Goal: Find specific page/section: Find specific page/section

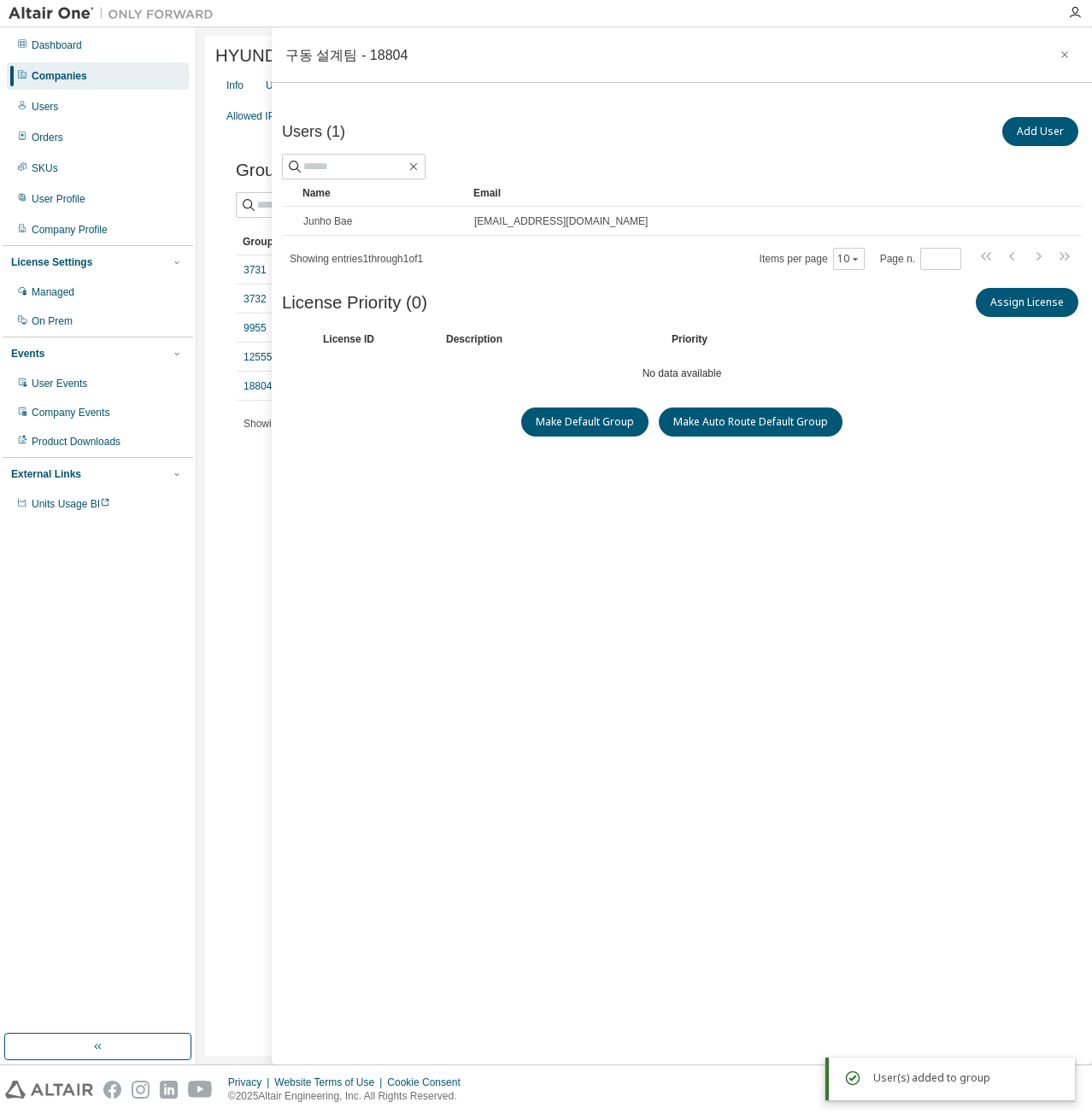
click at [209, 142] on div "HYUNDAI WIA CORPORATION - 4269 Clear Load Save Save As Field Operator Value Sel…" at bounding box center [644, 545] width 878 height 1020
click at [1055, 48] on button "button" at bounding box center [1064, 55] width 27 height 27
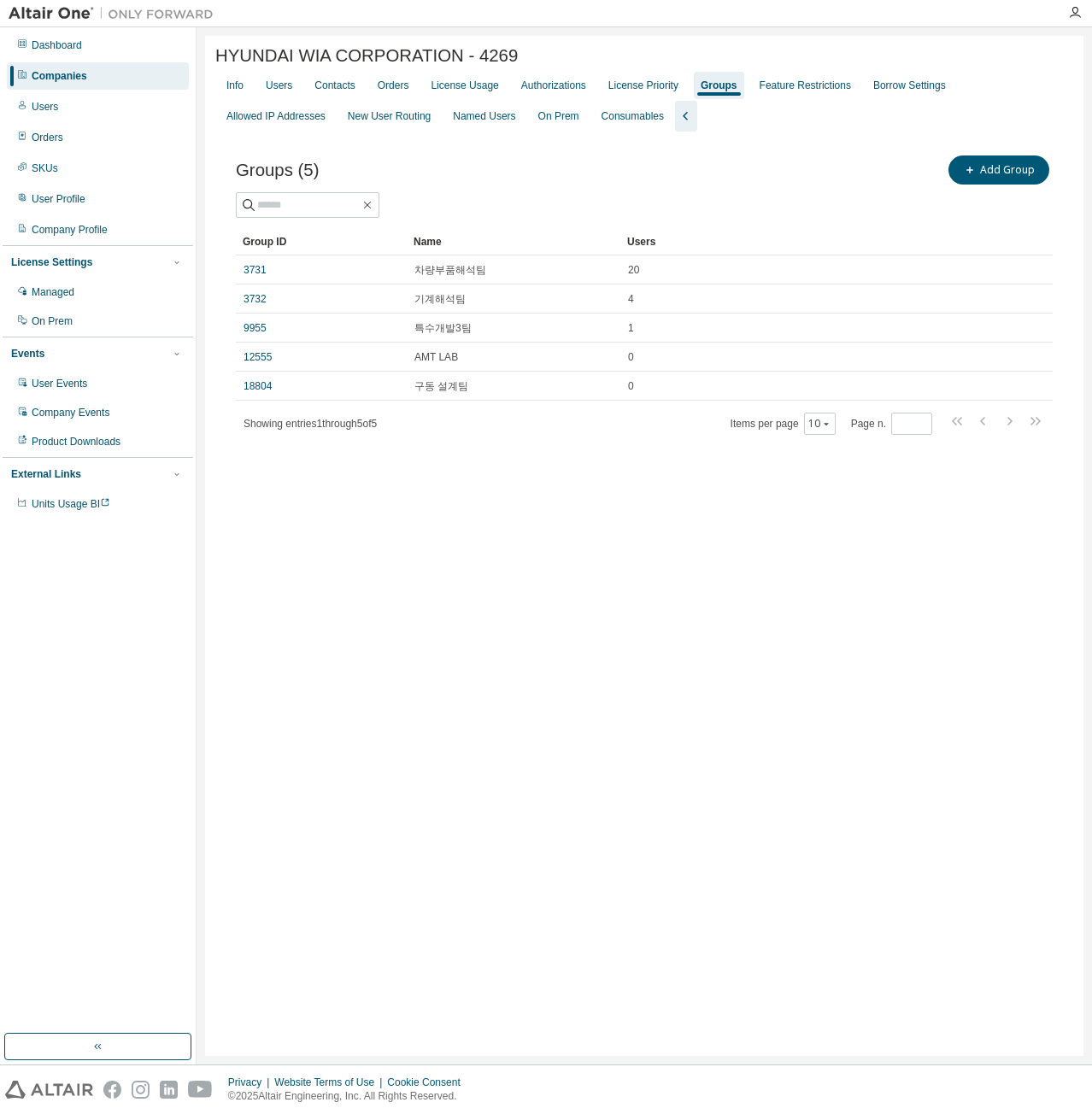
click at [64, 59] on div "Dashboard Companies Users Orders SKUs User Profile Company Profile License Sett…" at bounding box center [98, 274] width 190 height 490
click at [89, 49] on div "Dashboard" at bounding box center [97, 45] width 182 height 27
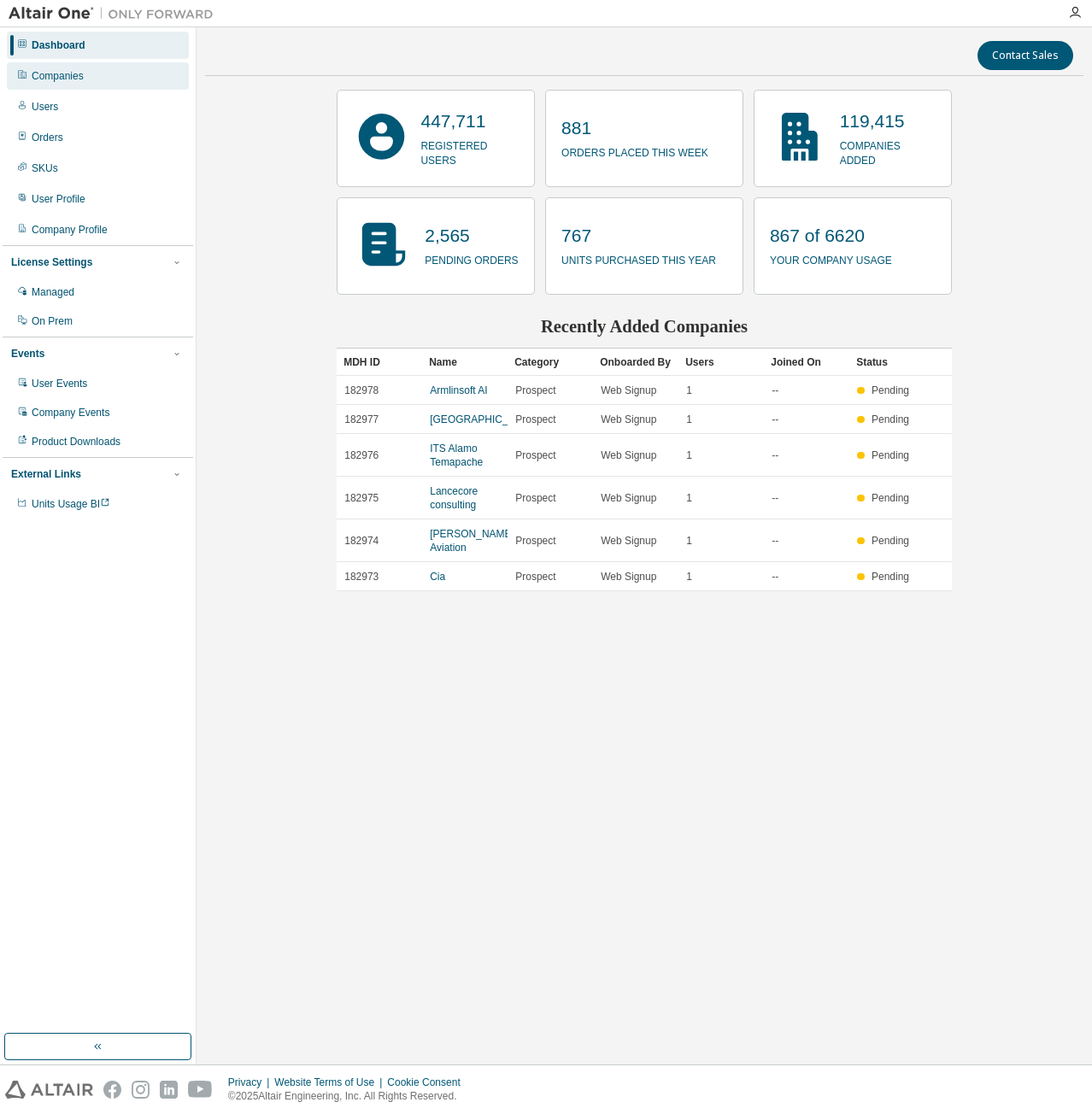
click at [100, 64] on div "Companies" at bounding box center [97, 76] width 182 height 27
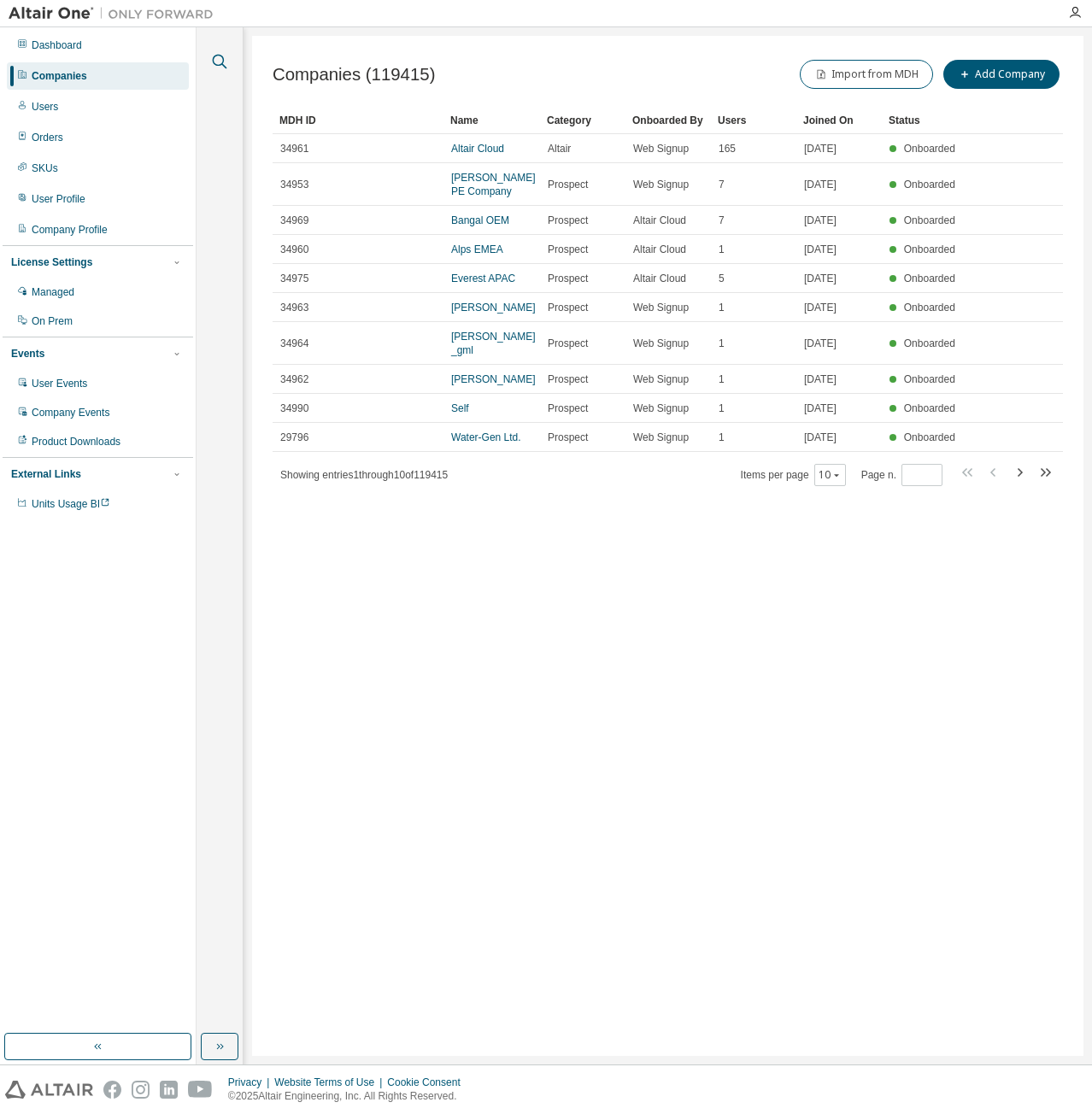
click at [218, 63] on icon "button" at bounding box center [219, 61] width 20 height 20
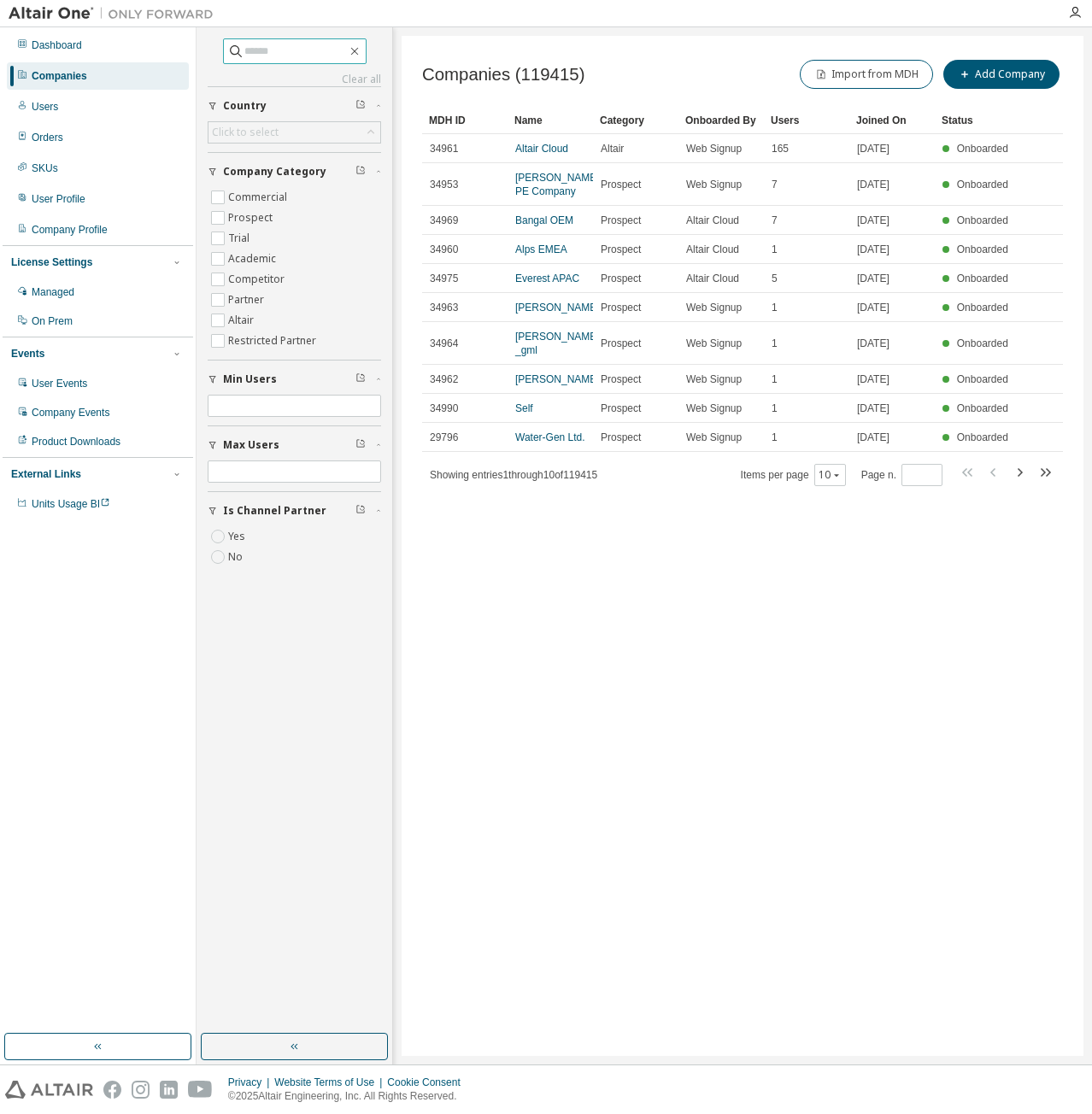
click at [278, 57] on input "text" at bounding box center [295, 51] width 103 height 17
type input "****"
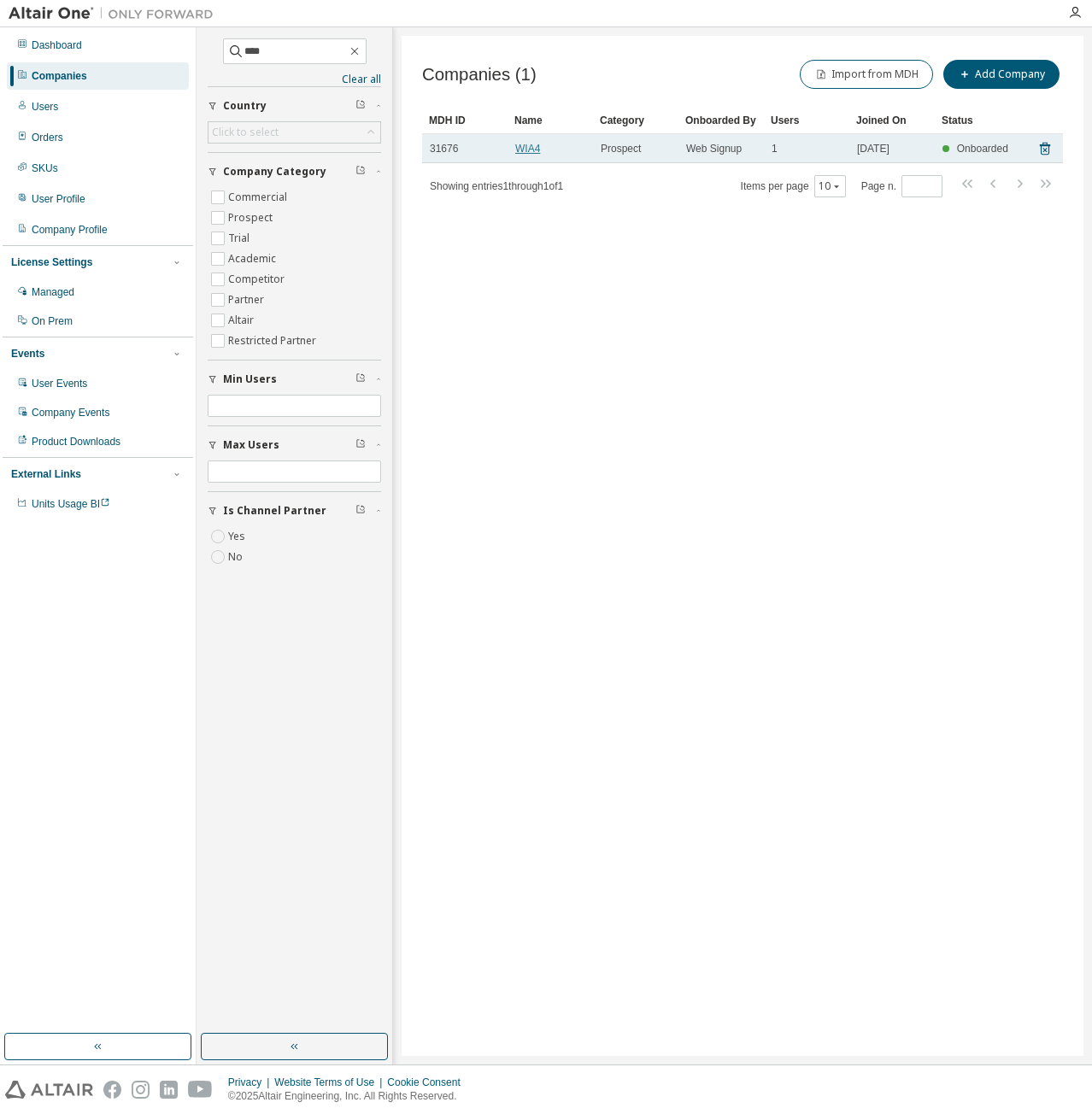
click at [526, 146] on link "WIA4" at bounding box center [527, 148] width 25 height 12
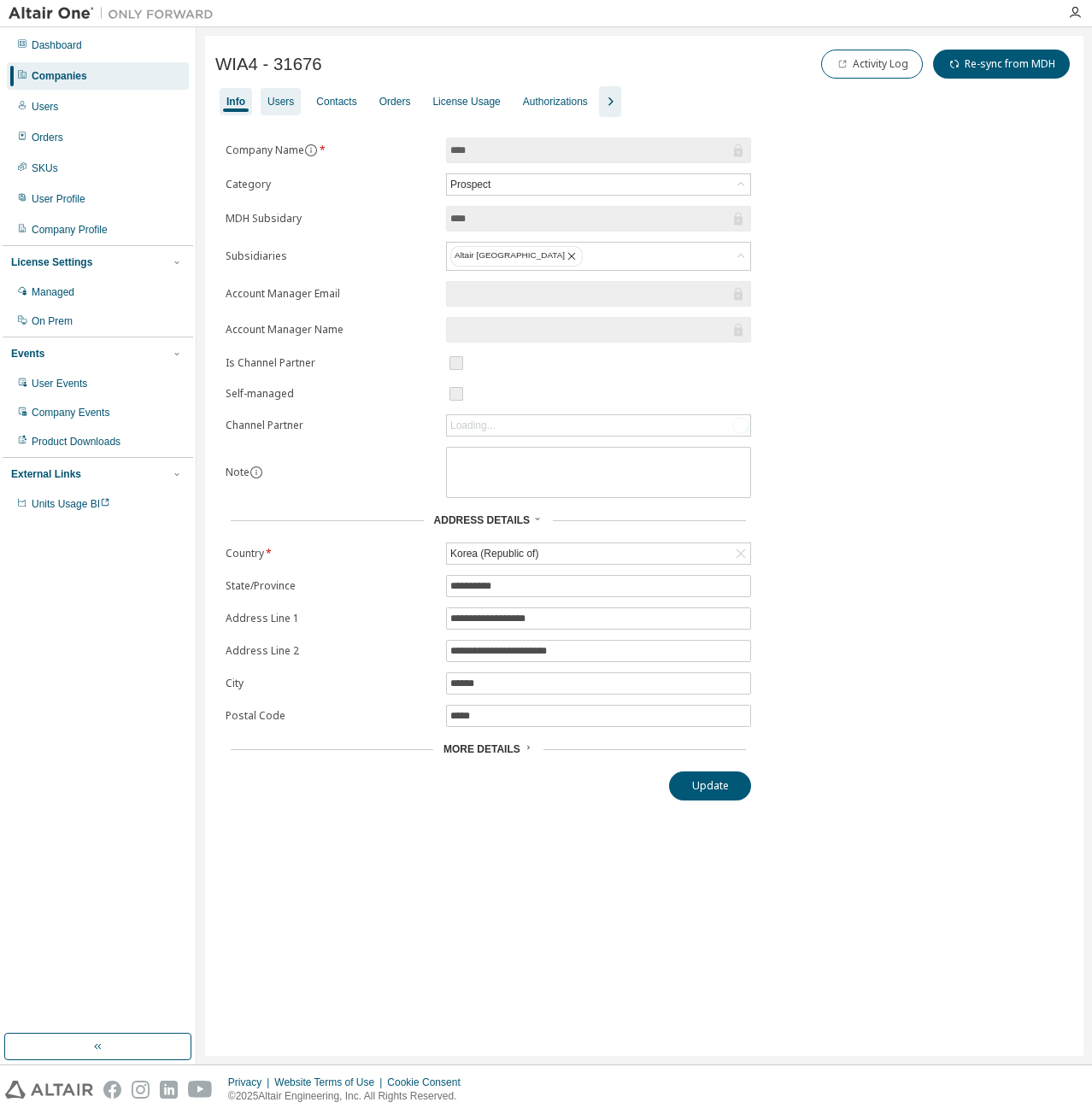
click at [284, 102] on div "Users" at bounding box center [281, 102] width 27 height 13
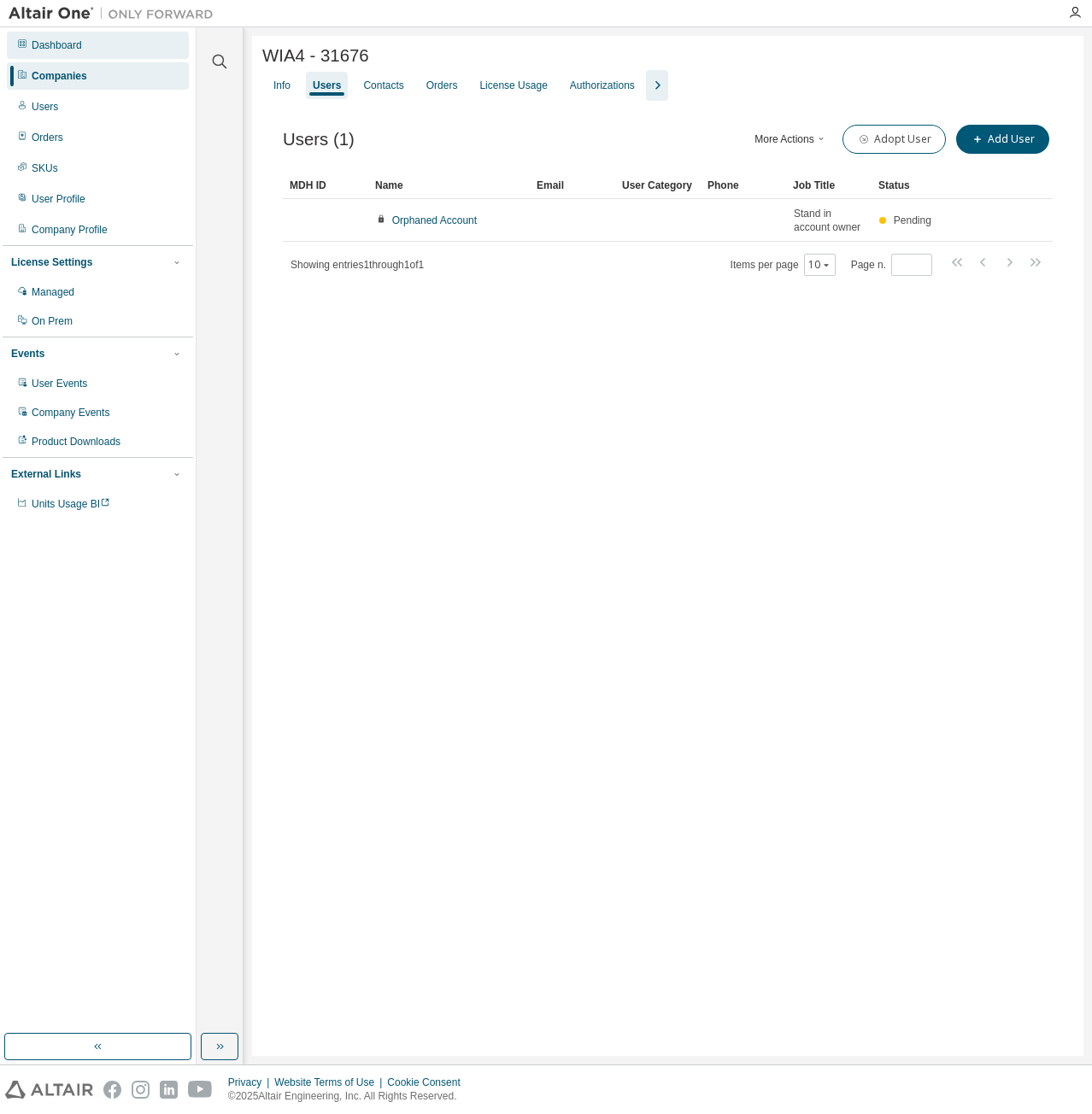
click at [84, 49] on div "Dashboard" at bounding box center [97, 45] width 182 height 27
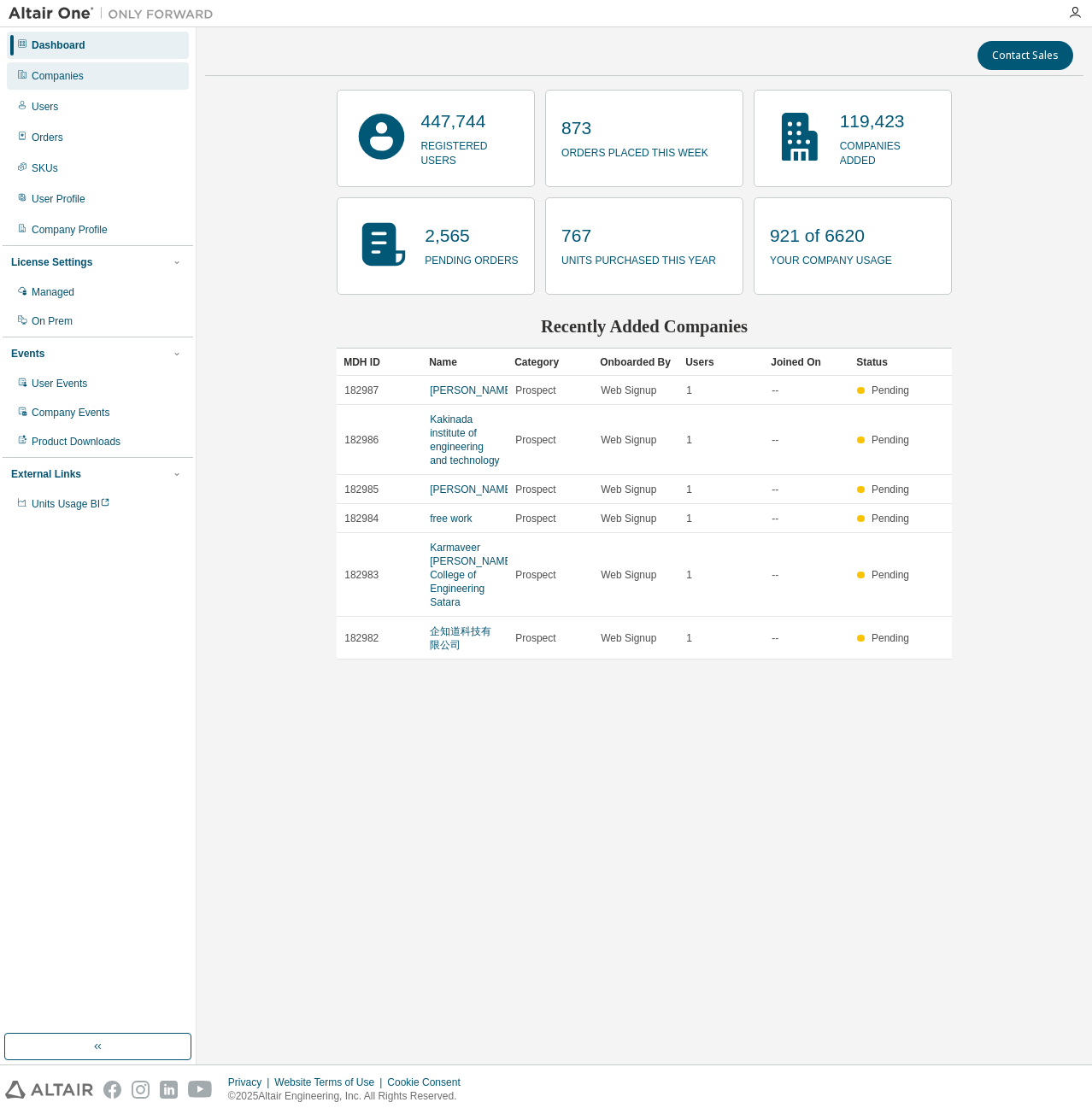
click at [98, 67] on div "Companies" at bounding box center [97, 76] width 182 height 27
